Goal: Find specific page/section: Find specific page/section

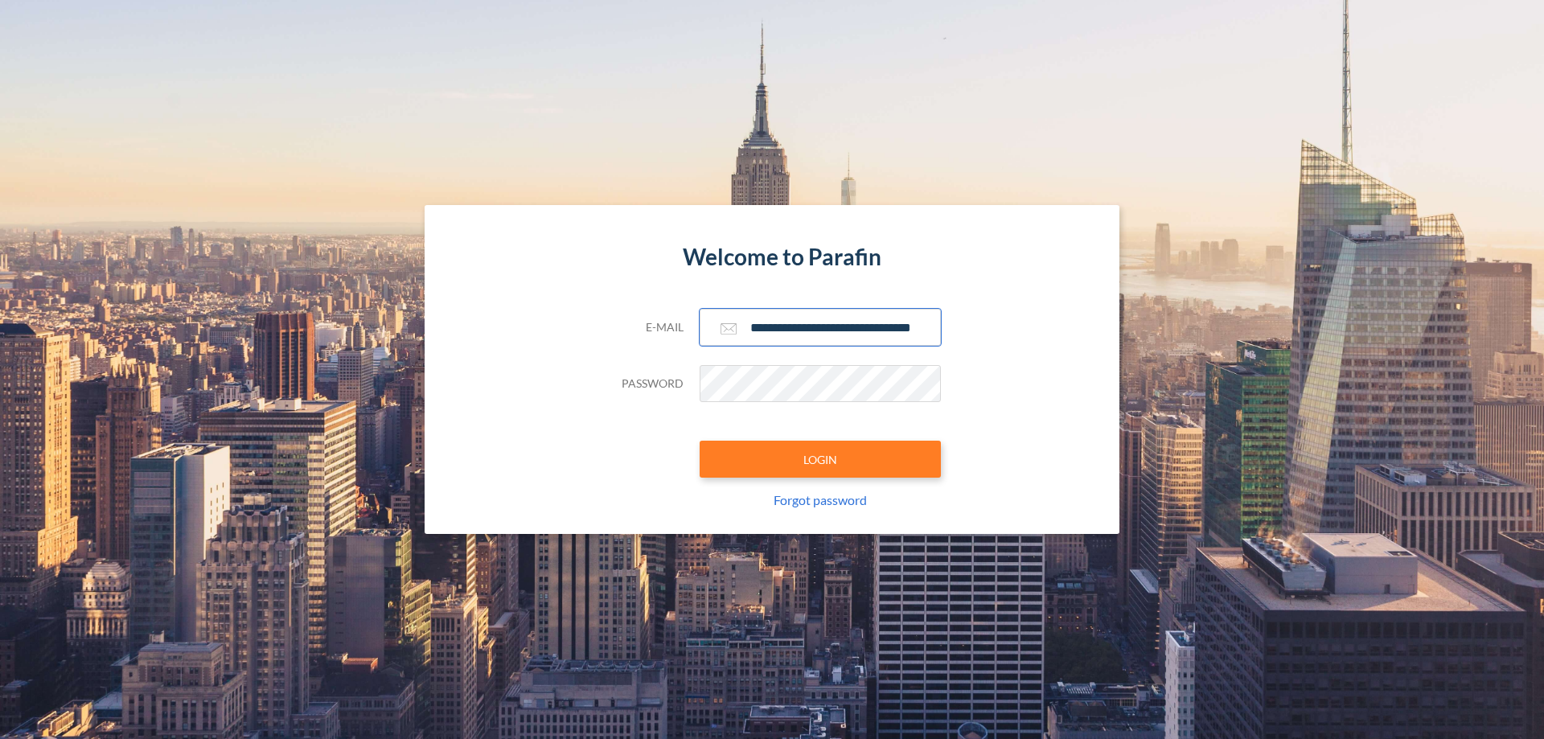
scroll to position [0, 26]
type input "**********"
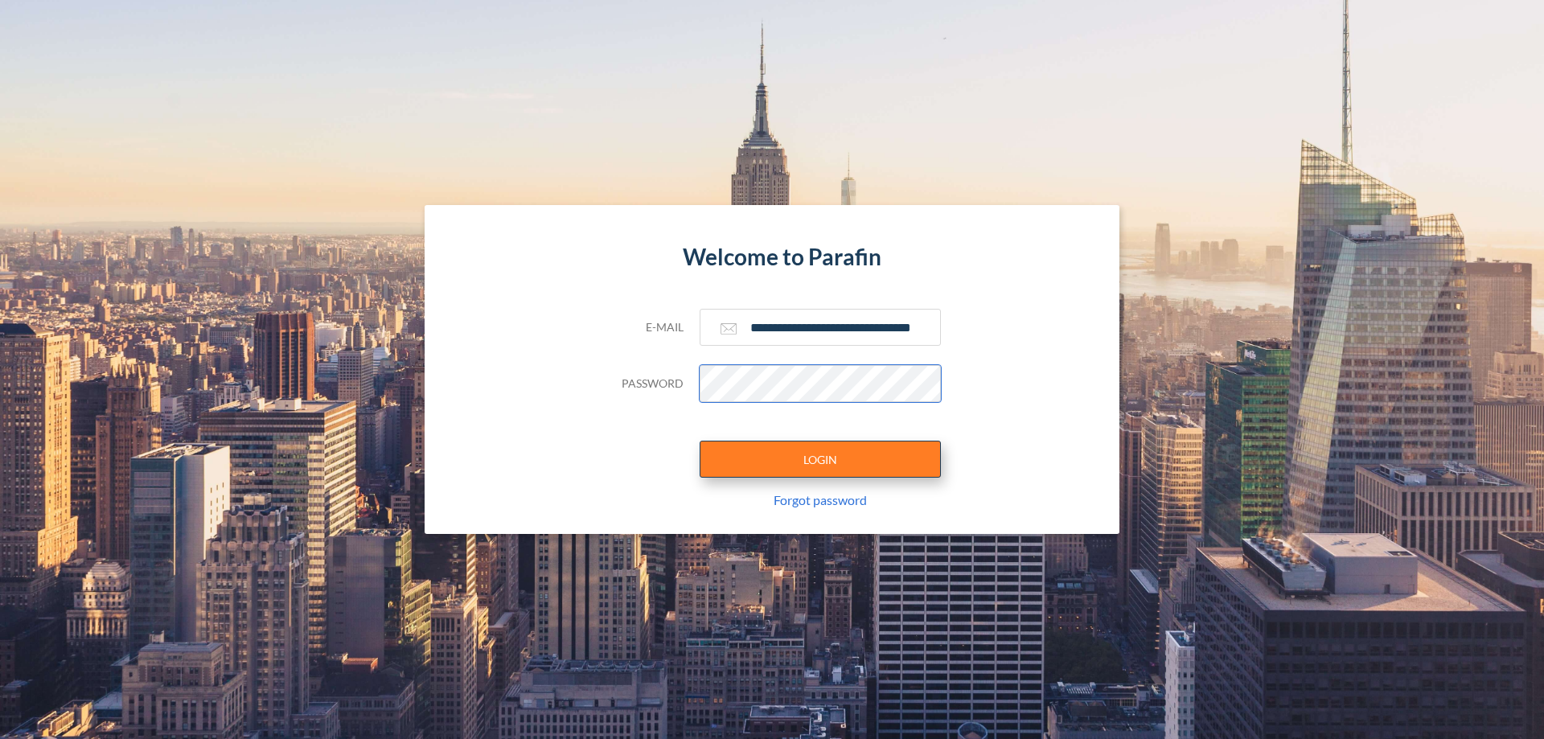
scroll to position [0, 0]
click at [820, 459] on button "LOGIN" at bounding box center [819, 459] width 241 height 37
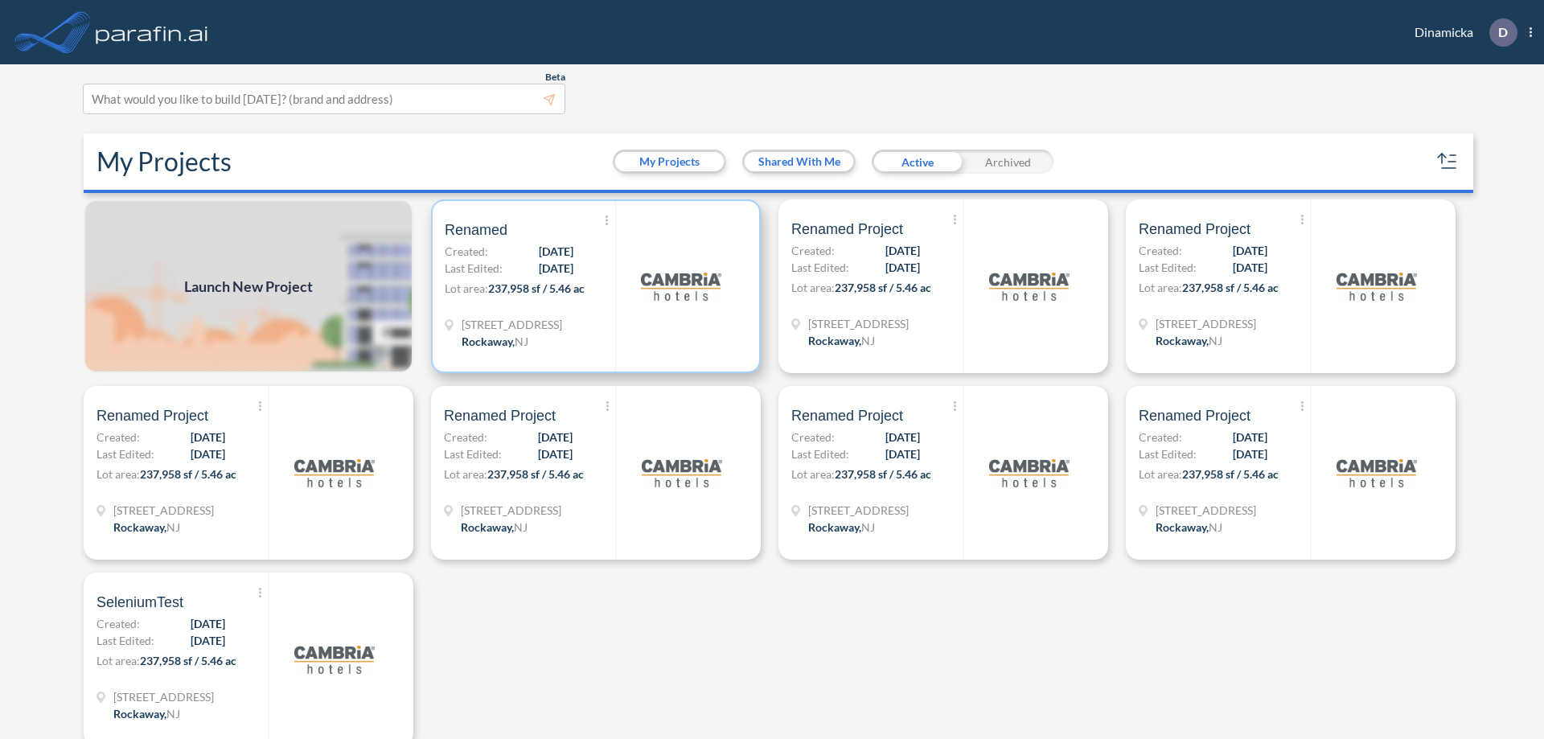
scroll to position [4, 0]
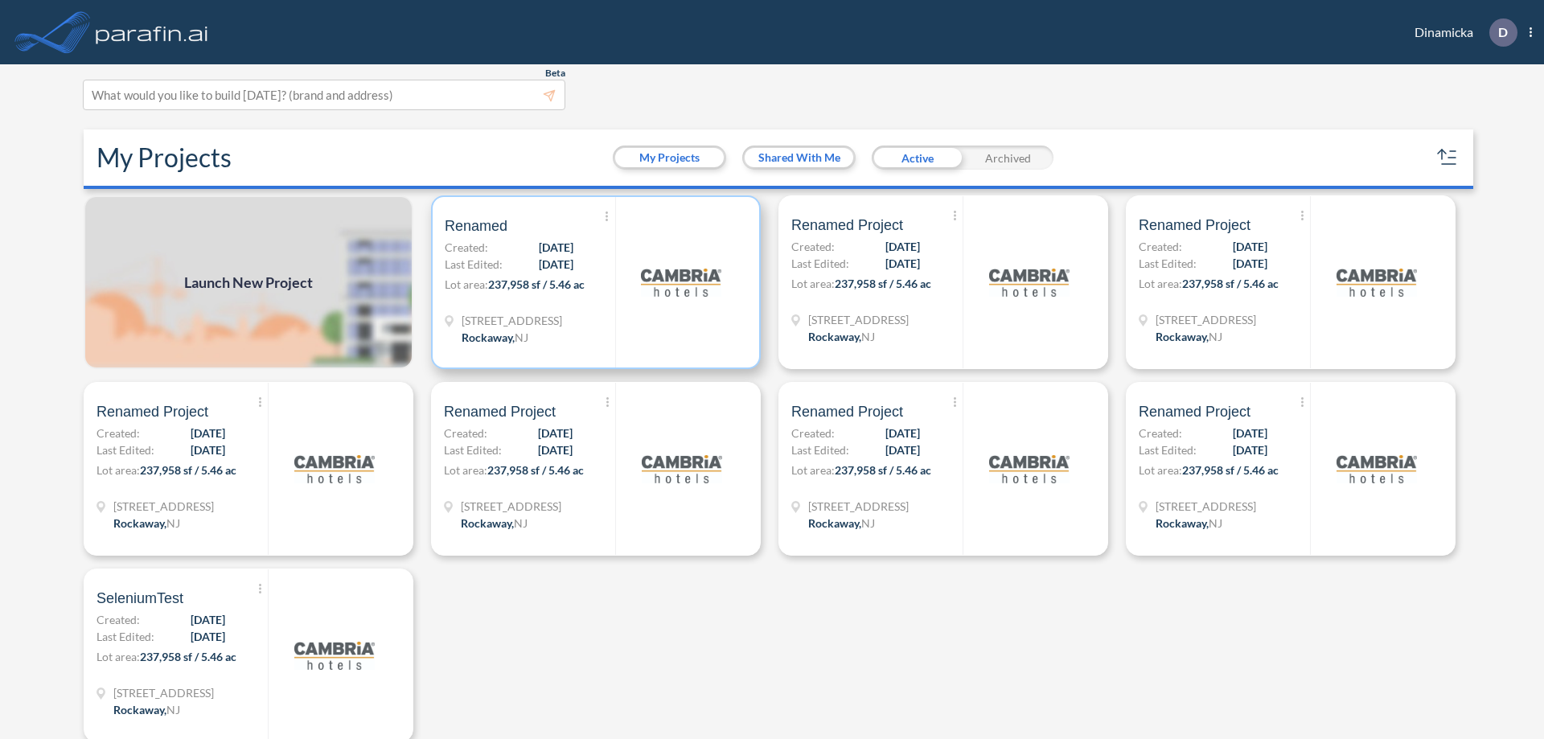
click at [592, 282] on p "Lot area: 237,958 sf / 5.46 ac" at bounding box center [530, 287] width 170 height 23
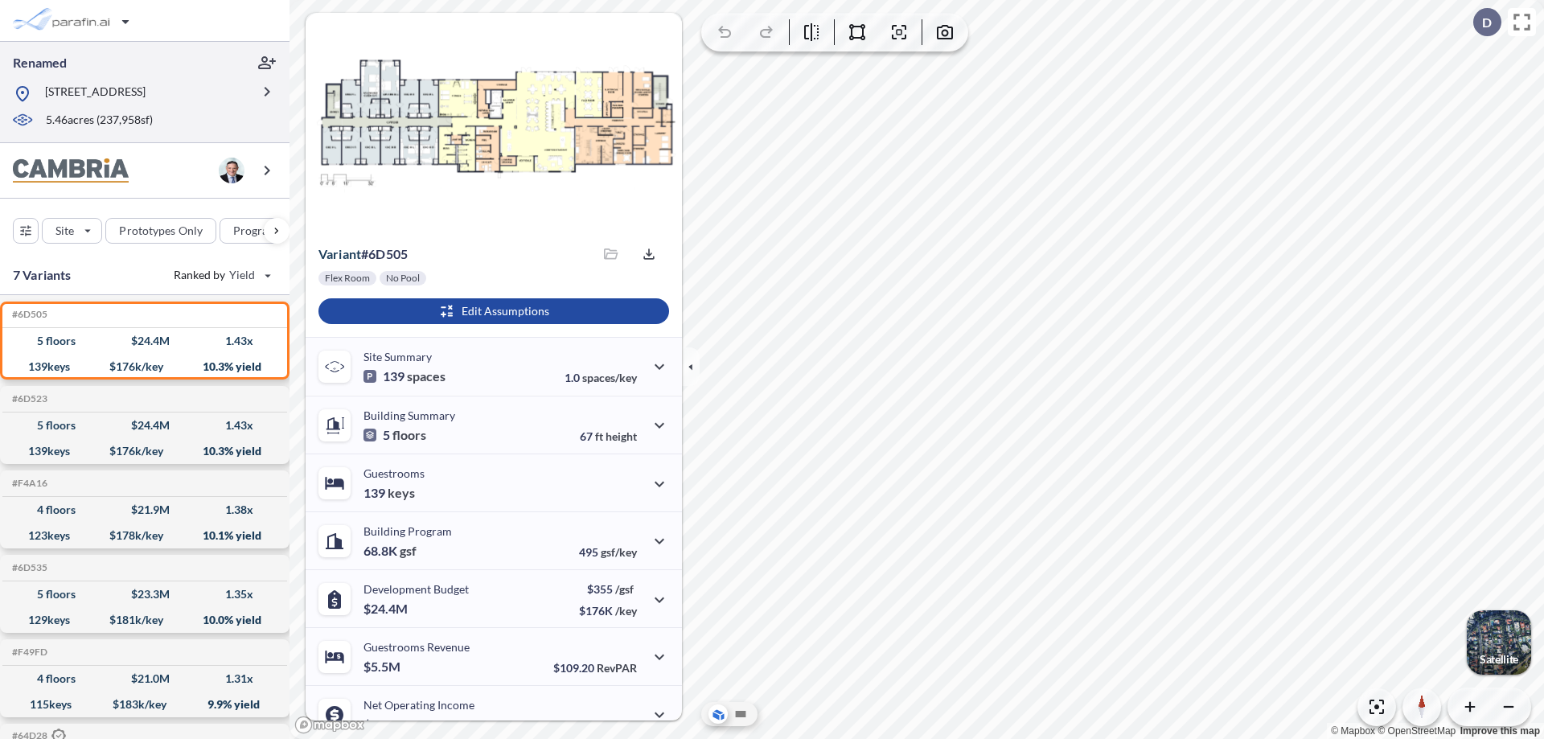
click at [145, 92] on p "321 Mt Hope Ave, Rockaway, NJ 07866" at bounding box center [95, 94] width 100 height 20
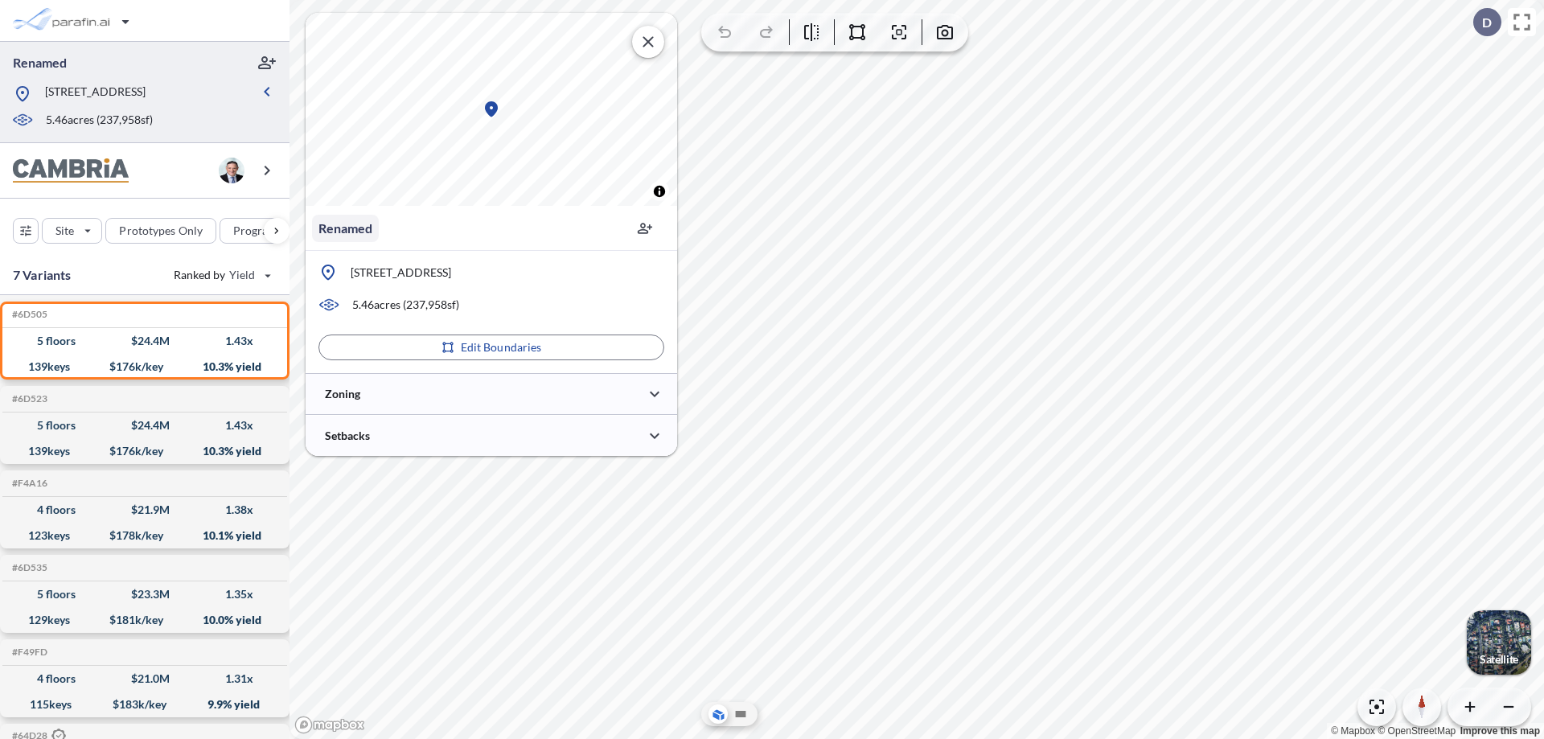
click at [345, 228] on p "Renamed" at bounding box center [345, 228] width 54 height 19
type input "*"
type input "**********"
click at [571, 228] on icon "button" at bounding box center [571, 227] width 16 height 16
